Goal: Book appointment/travel/reservation

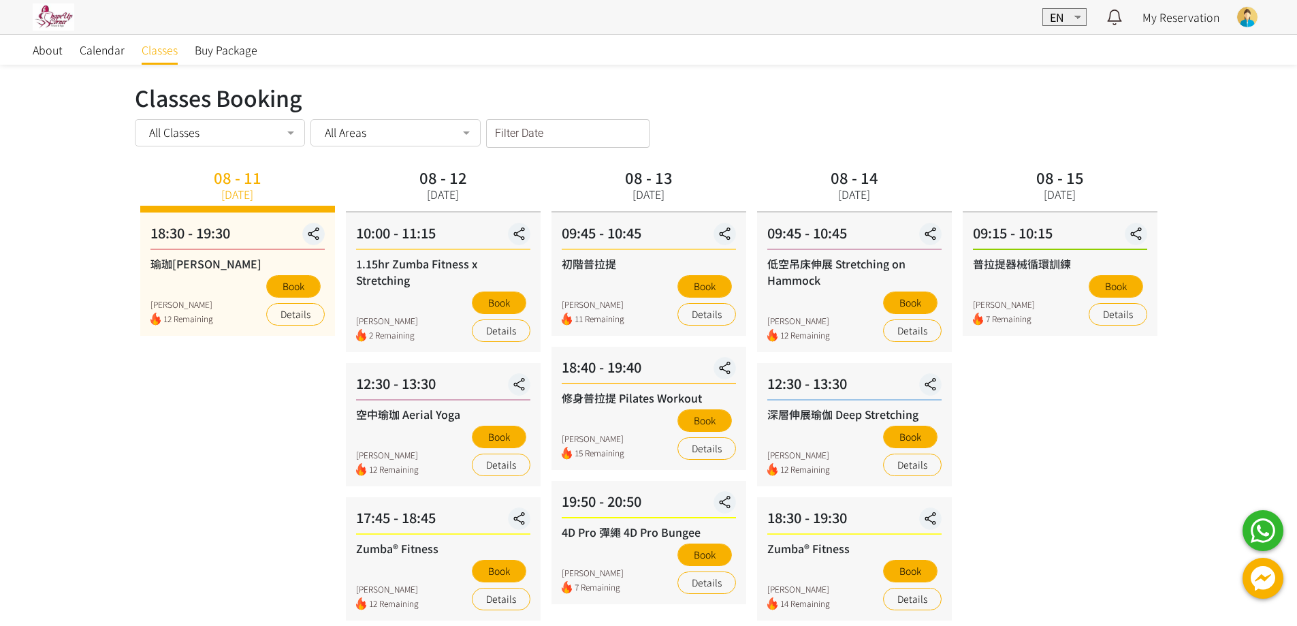
click at [1117, 413] on div "08 - 15 Friday 09:15 - 10:15 普拉提器械循環訓練 Kwai Chung 7 Remaining Book Details" at bounding box center [1061, 534] width 206 height 741
drag, startPoint x: 1240, startPoint y: 131, endPoint x: 1161, endPoint y: 125, distance: 79.3
click at [1240, 131] on div "About Calendar Classes Buy Package Classes Booking Classes Booking All Classes …" at bounding box center [648, 508] width 1297 height 948
click at [1078, 430] on div "08 - 15 Friday 09:15 - 10:15 普拉提器械循環訓練 Kwai Chung 7 Remaining Book Details" at bounding box center [1061, 534] width 206 height 741
click at [906, 437] on button "Book" at bounding box center [910, 437] width 54 height 22
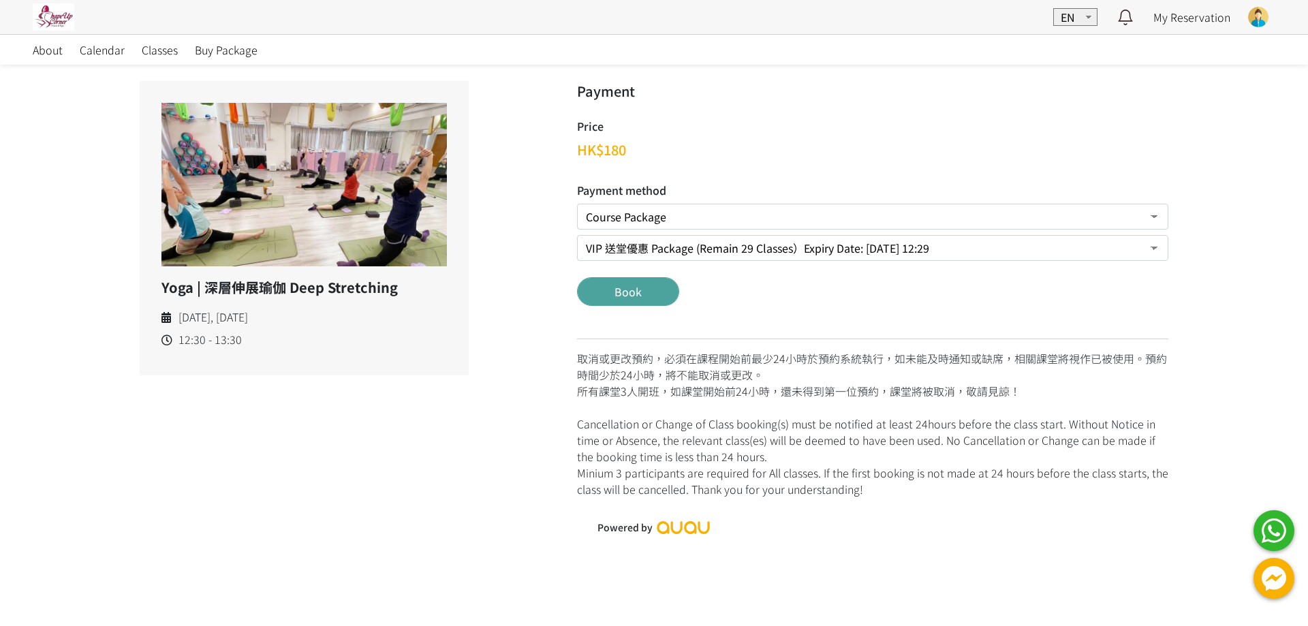
click at [631, 291] on button "Book" at bounding box center [628, 291] width 102 height 29
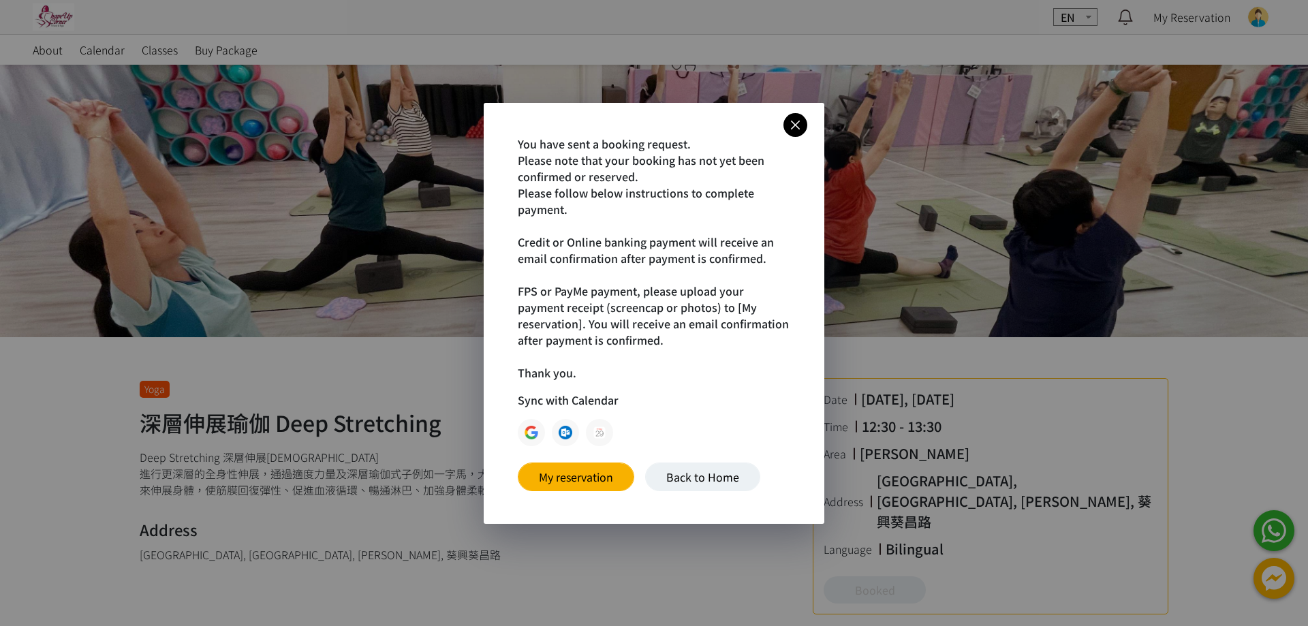
click at [790, 127] on icon at bounding box center [795, 124] width 24 height 17
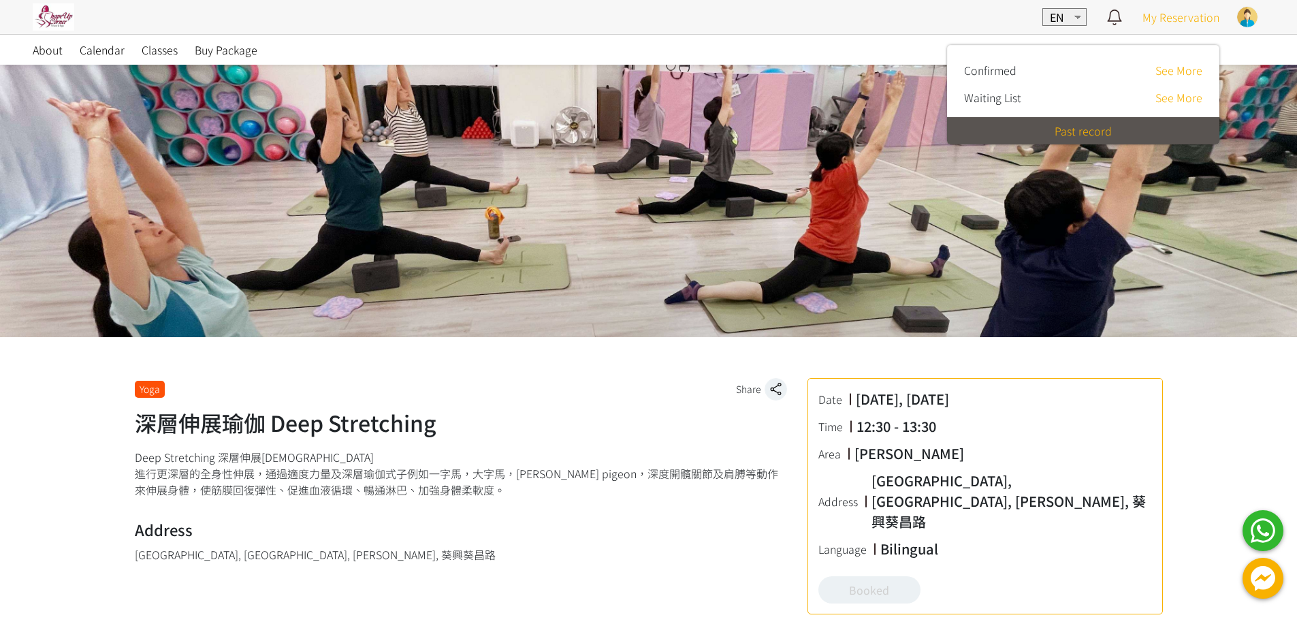
click at [1193, 18] on span "My Reservation" at bounding box center [1181, 17] width 77 height 16
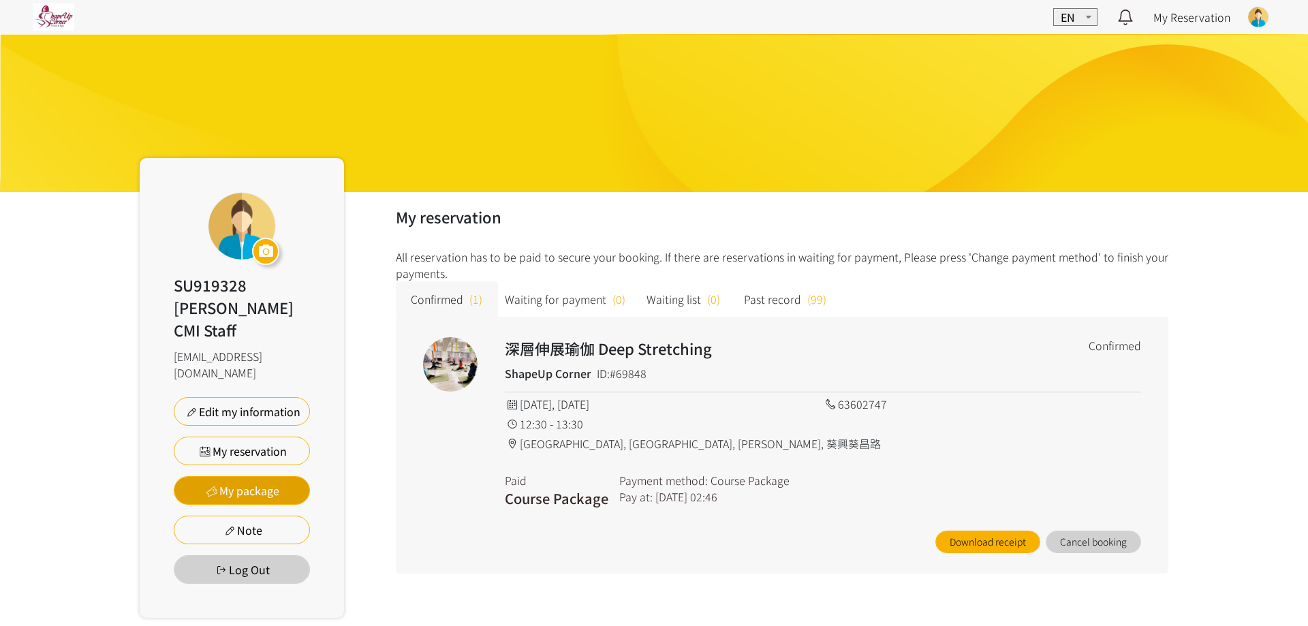
click at [264, 476] on link "My package" at bounding box center [242, 490] width 136 height 29
